Goal: Information Seeking & Learning: Understand process/instructions

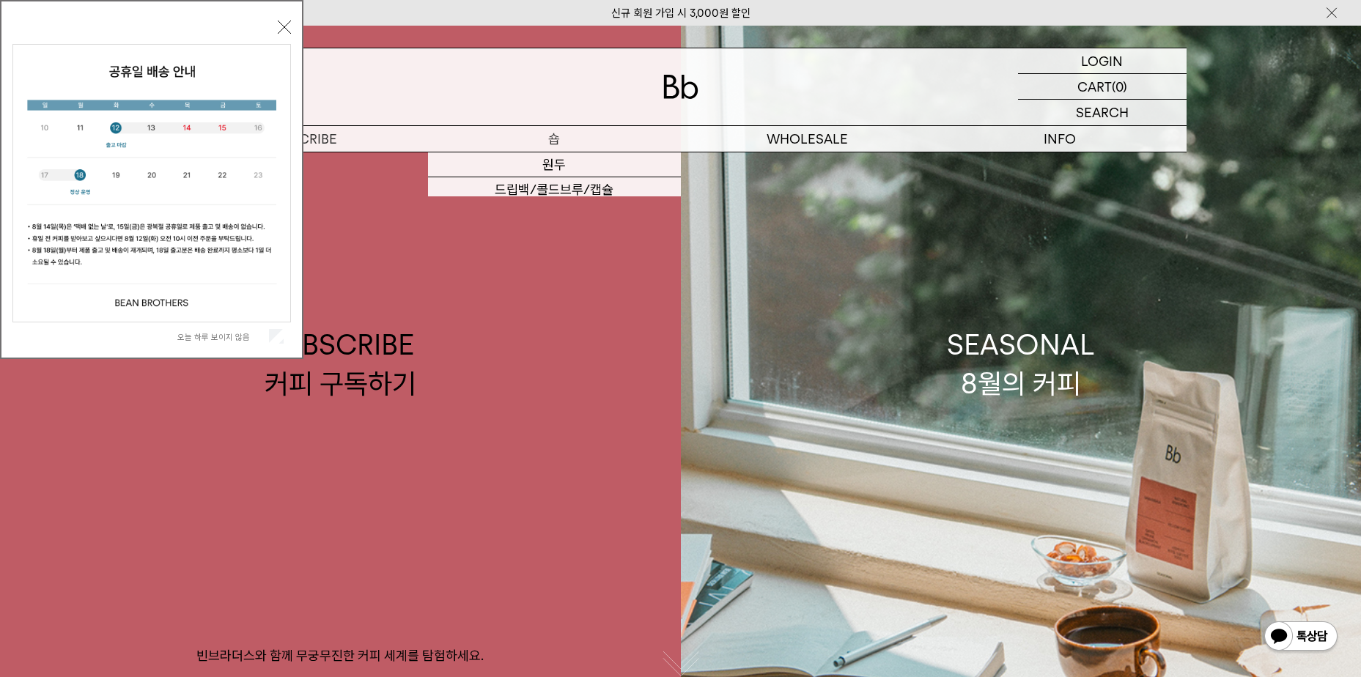
click at [531, 144] on p "숍" at bounding box center [554, 139] width 253 height 26
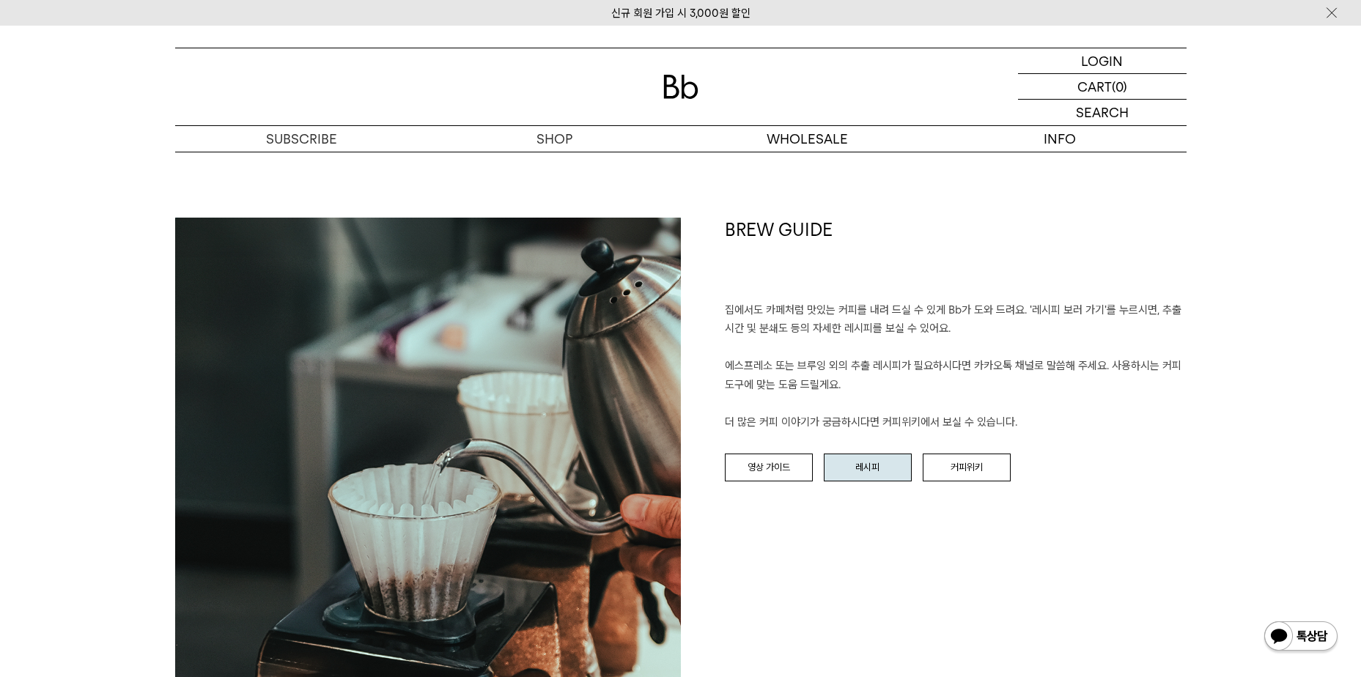
click at [833, 473] on link "레시피" at bounding box center [868, 468] width 88 height 28
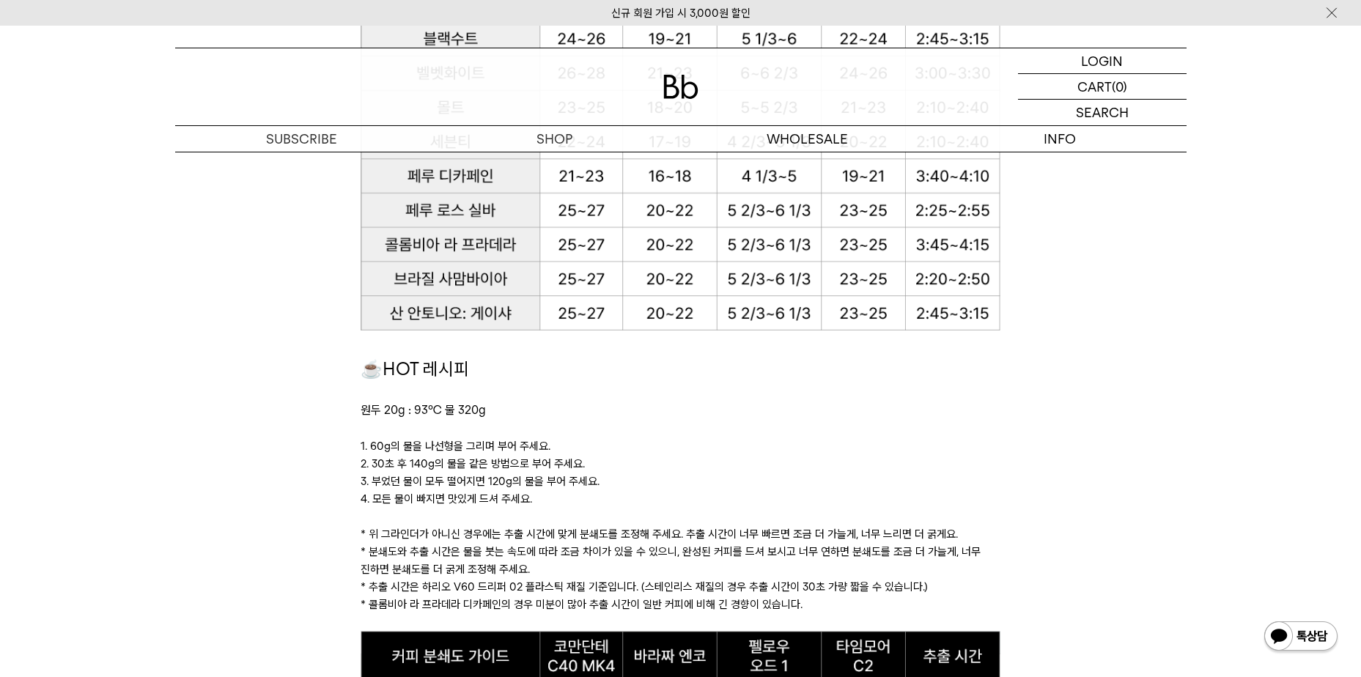
scroll to position [1173, 0]
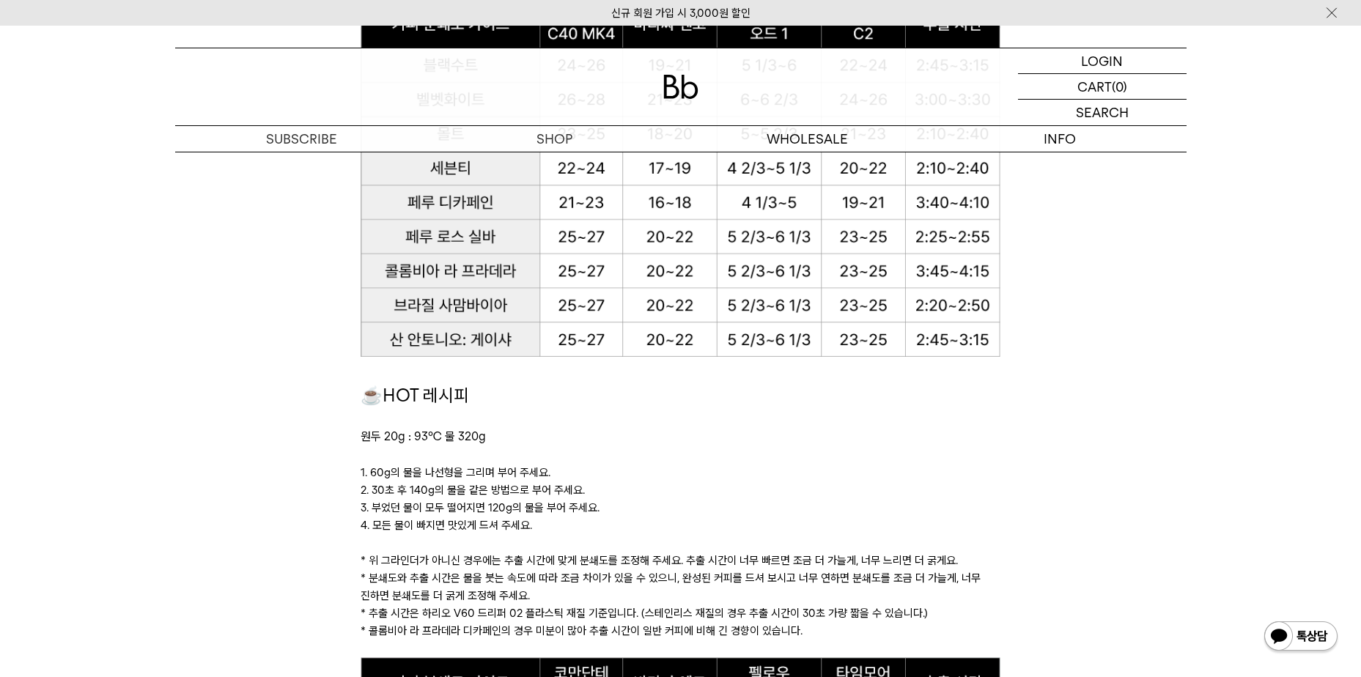
click at [727, 465] on p "1. 60g의 물을 나선형을 그리며 부어 주세요." at bounding box center [681, 473] width 640 height 18
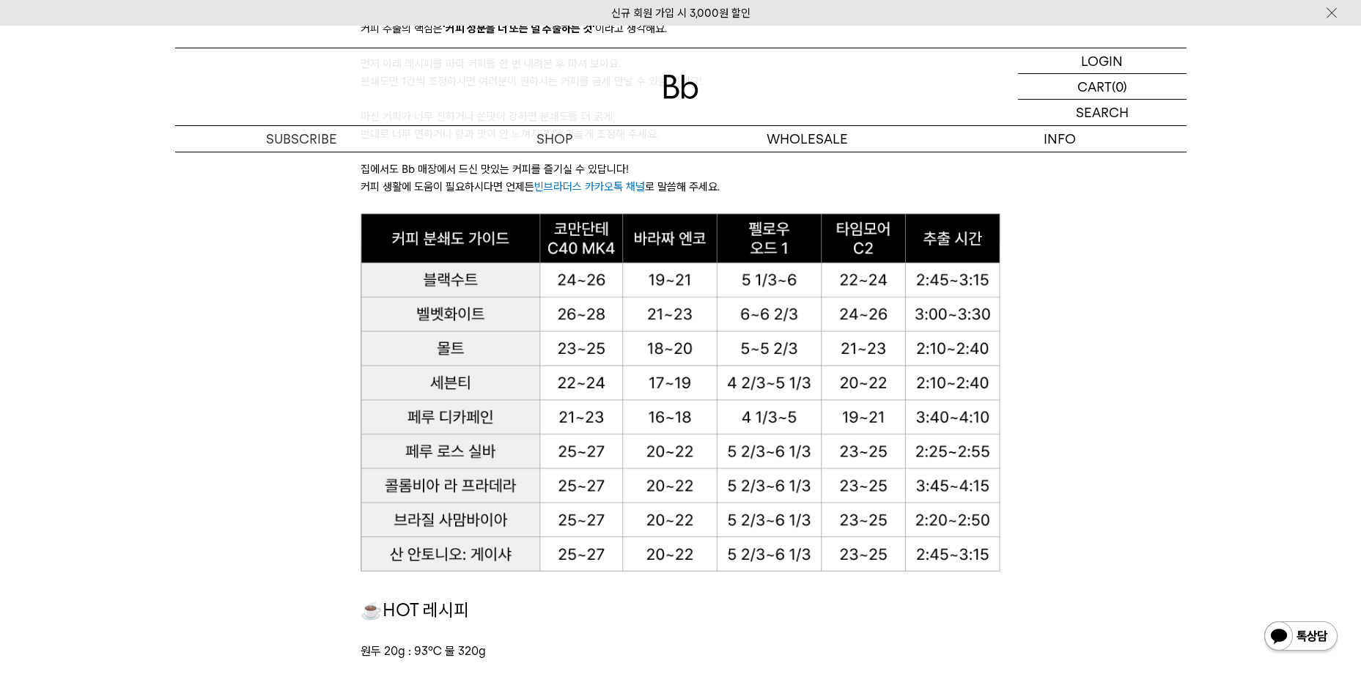
scroll to position [953, 0]
